Goal: Information Seeking & Learning: Learn about a topic

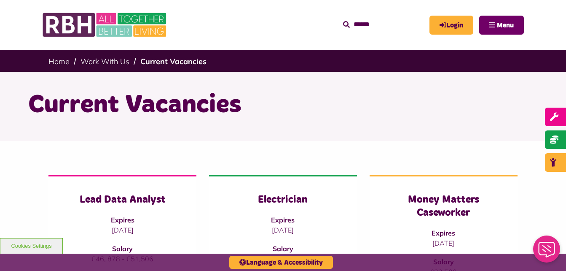
click at [506, 24] on span "Menu" at bounding box center [505, 25] width 17 height 7
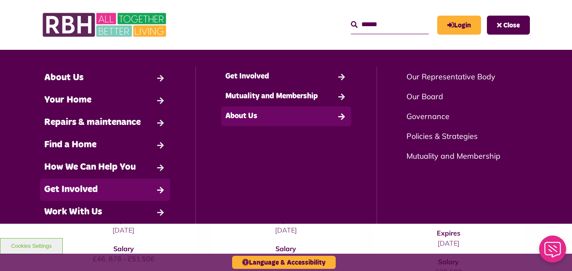
click at [241, 116] on link "About Us" at bounding box center [286, 116] width 130 height 20
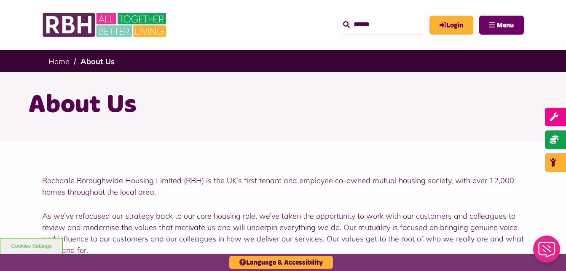
click at [508, 24] on span "Menu" at bounding box center [505, 25] width 17 height 7
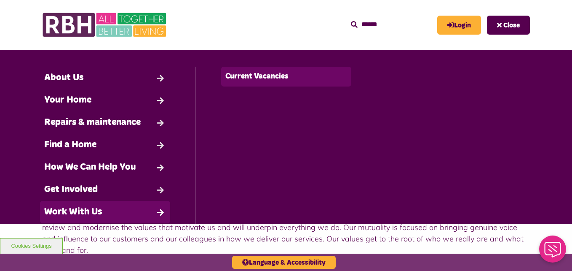
click at [256, 79] on link "Current Vacancies" at bounding box center [286, 77] width 130 height 20
